Goal: Check status: Check status

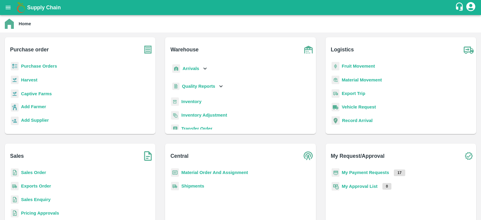
click at [45, 65] on b "Purchase Orders" at bounding box center [39, 66] width 36 height 5
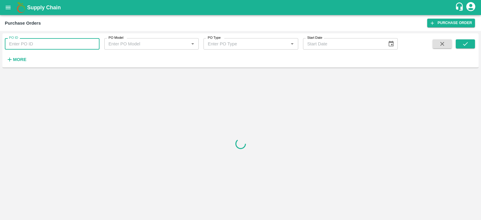
click at [55, 48] on input "PO ID" at bounding box center [52, 43] width 95 height 11
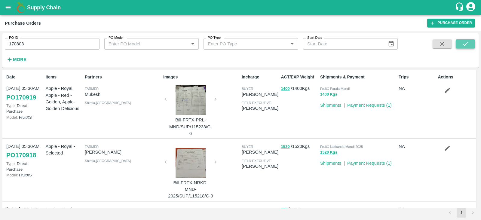
click at [462, 46] on icon "submit" at bounding box center [465, 44] width 7 height 7
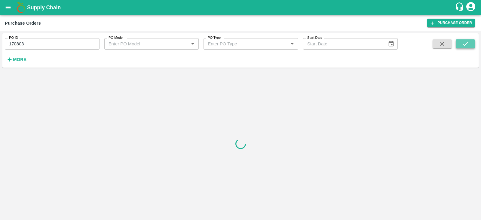
click at [464, 42] on icon "submit" at bounding box center [465, 44] width 7 height 7
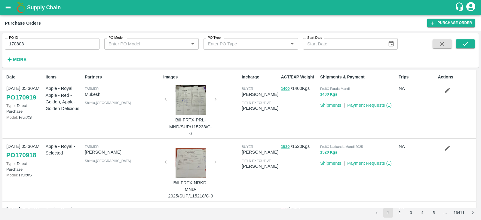
click at [27, 43] on input "170803" at bounding box center [52, 43] width 95 height 11
type input "170803"
click at [467, 44] on icon "submit" at bounding box center [465, 44] width 7 height 7
click at [456, 45] on button "submit" at bounding box center [464, 43] width 19 height 9
